Goal: Task Accomplishment & Management: Manage account settings

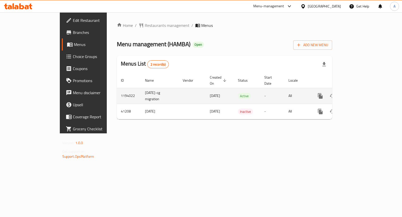
click at [359, 93] on icon "enhanced table" at bounding box center [356, 96] width 6 height 6
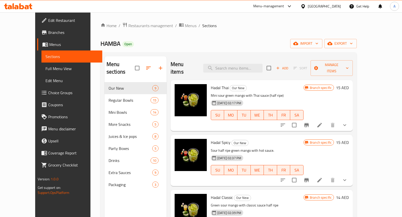
click at [239, 69] on div "Menu items Add Sort Manage items" at bounding box center [261, 68] width 182 height 24
click at [239, 67] on input "search" at bounding box center [232, 68] width 59 height 9
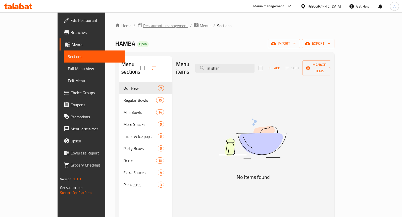
type input "al shan"
click at [144, 24] on span "Restaurants management" at bounding box center [165, 26] width 45 height 6
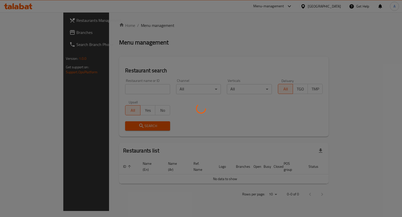
click at [123, 91] on div at bounding box center [201, 108] width 402 height 217
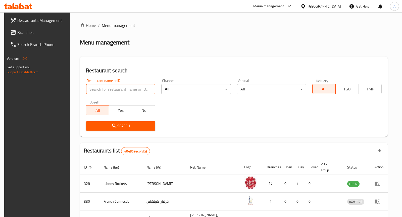
click at [126, 90] on input "search" at bounding box center [120, 89] width 69 height 10
type input "Turkish Bite"
click at [124, 123] on span "Search" at bounding box center [120, 126] width 61 height 6
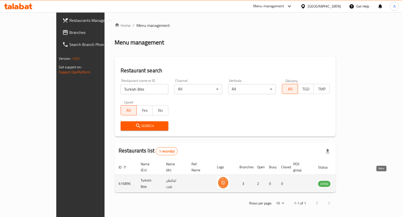
click at [350, 182] on icon "enhanced table" at bounding box center [347, 184] width 6 height 4
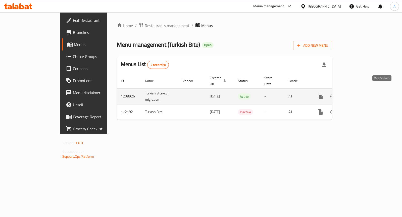
click at [359, 93] on icon "enhanced table" at bounding box center [356, 96] width 6 height 6
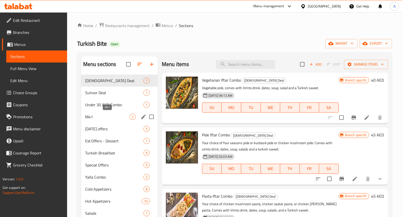
click at [106, 118] on span "M41" at bounding box center [107, 117] width 44 height 6
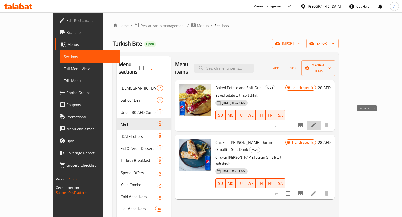
click at [316, 122] on icon at bounding box center [313, 125] width 6 height 6
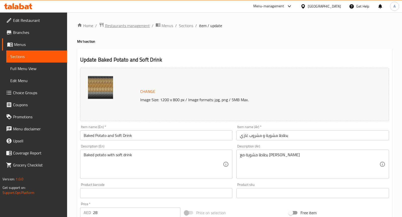
click at [133, 26] on span "Restaurants management" at bounding box center [127, 26] width 45 height 6
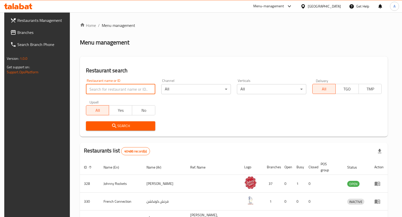
click at [121, 89] on input "search" at bounding box center [120, 89] width 69 height 10
type input "Al Shandagha Restaurant"
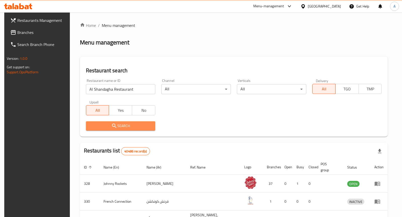
click at [119, 128] on span "Search" at bounding box center [120, 126] width 61 height 6
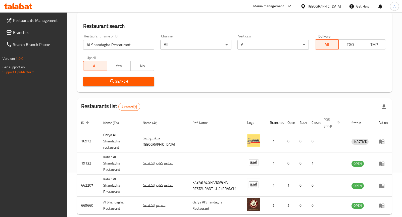
scroll to position [55, 0]
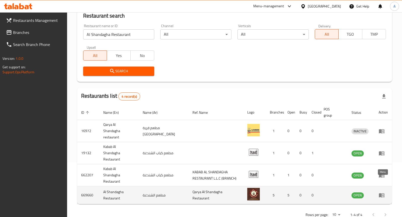
click at [380, 193] on icon "enhanced table" at bounding box center [381, 195] width 6 height 4
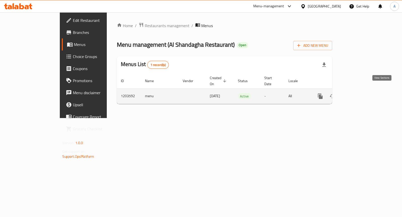
click at [359, 93] on icon "enhanced table" at bounding box center [356, 96] width 6 height 6
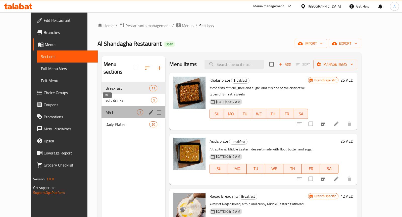
click at [119, 109] on span "M41" at bounding box center [120, 112] width 31 height 6
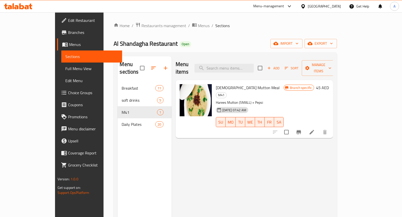
click at [313, 85] on span "Branch specific" at bounding box center [301, 87] width 26 height 5
click at [314, 129] on icon at bounding box center [311, 132] width 6 height 6
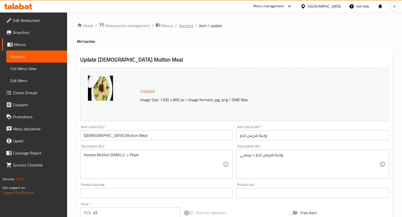
click at [184, 29] on span "Sections" at bounding box center [186, 26] width 14 height 6
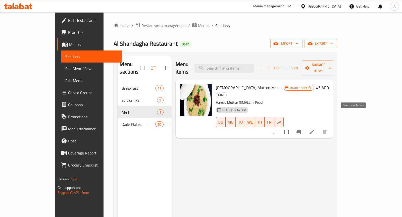
click at [301, 129] on icon "Branch-specific-item" at bounding box center [298, 132] width 6 height 6
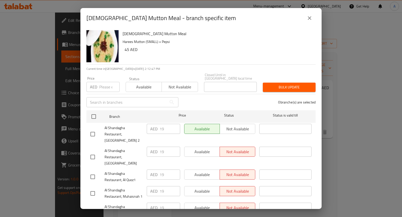
scroll to position [16, 0]
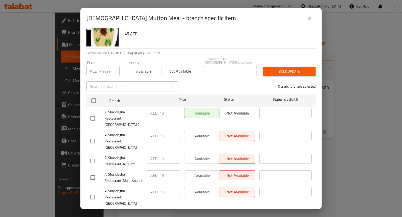
click at [311, 18] on icon "close" at bounding box center [309, 18] width 6 height 6
